Goal: Find specific page/section: Find specific page/section

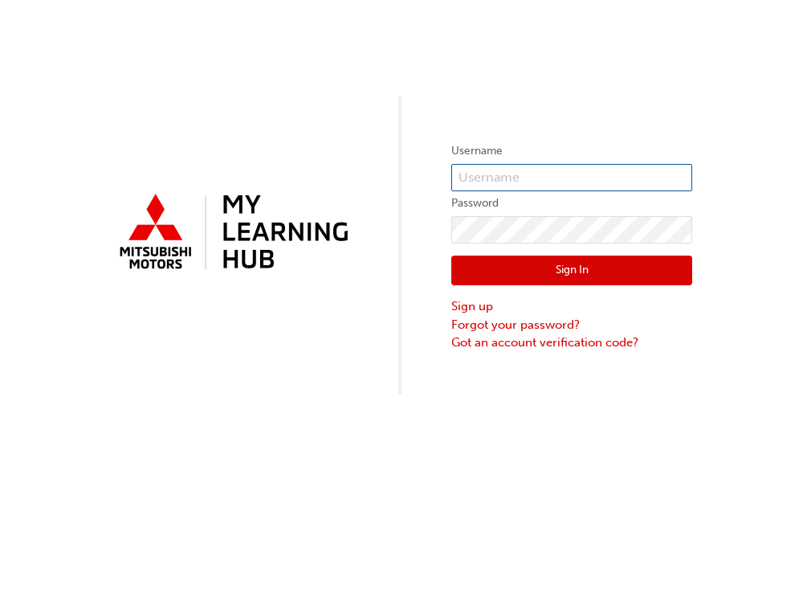
type input "0005844124"
click at [579, 273] on button "Sign In" at bounding box center [572, 271] width 241 height 31
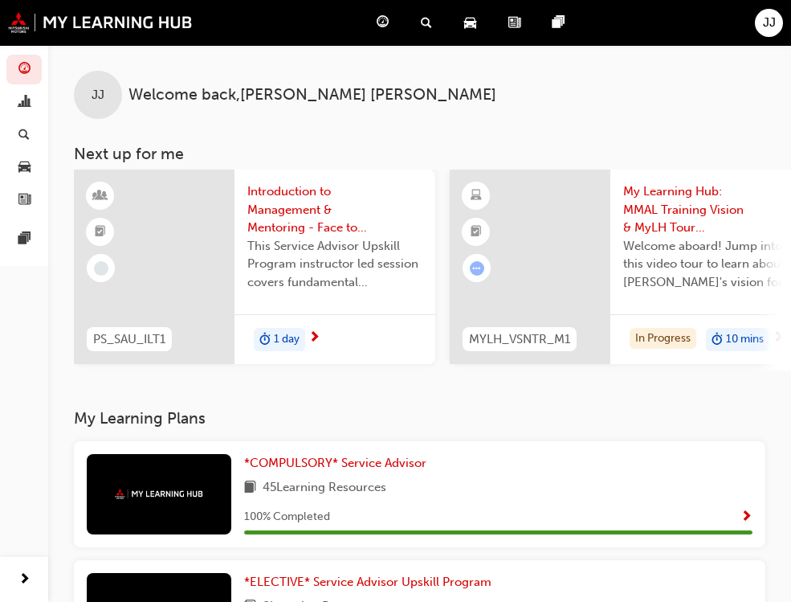
click at [0, 0] on span "Dashboard" at bounding box center [0, 0] width 0 height 0
